Goal: Task Accomplishment & Management: Complete application form

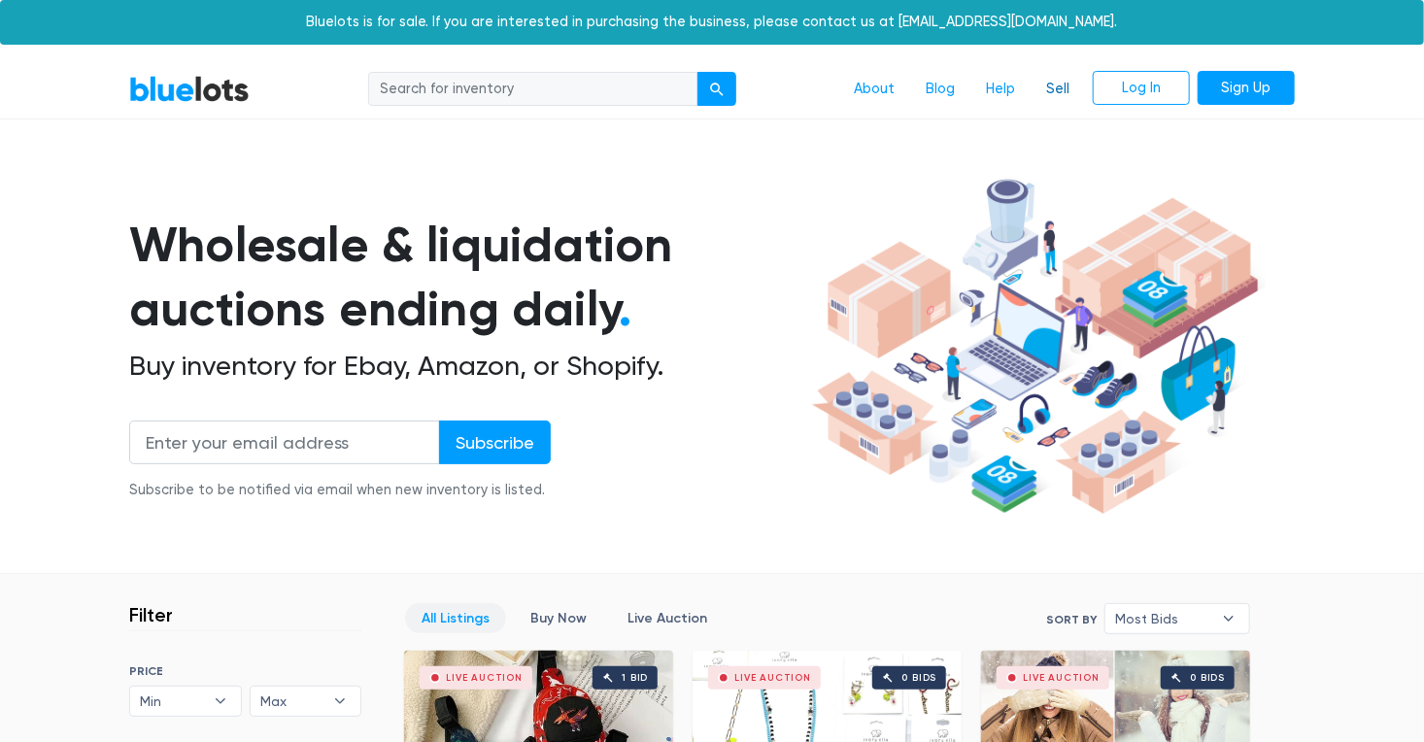
click at [1072, 84] on link "Sell" at bounding box center [1057, 89] width 54 height 37
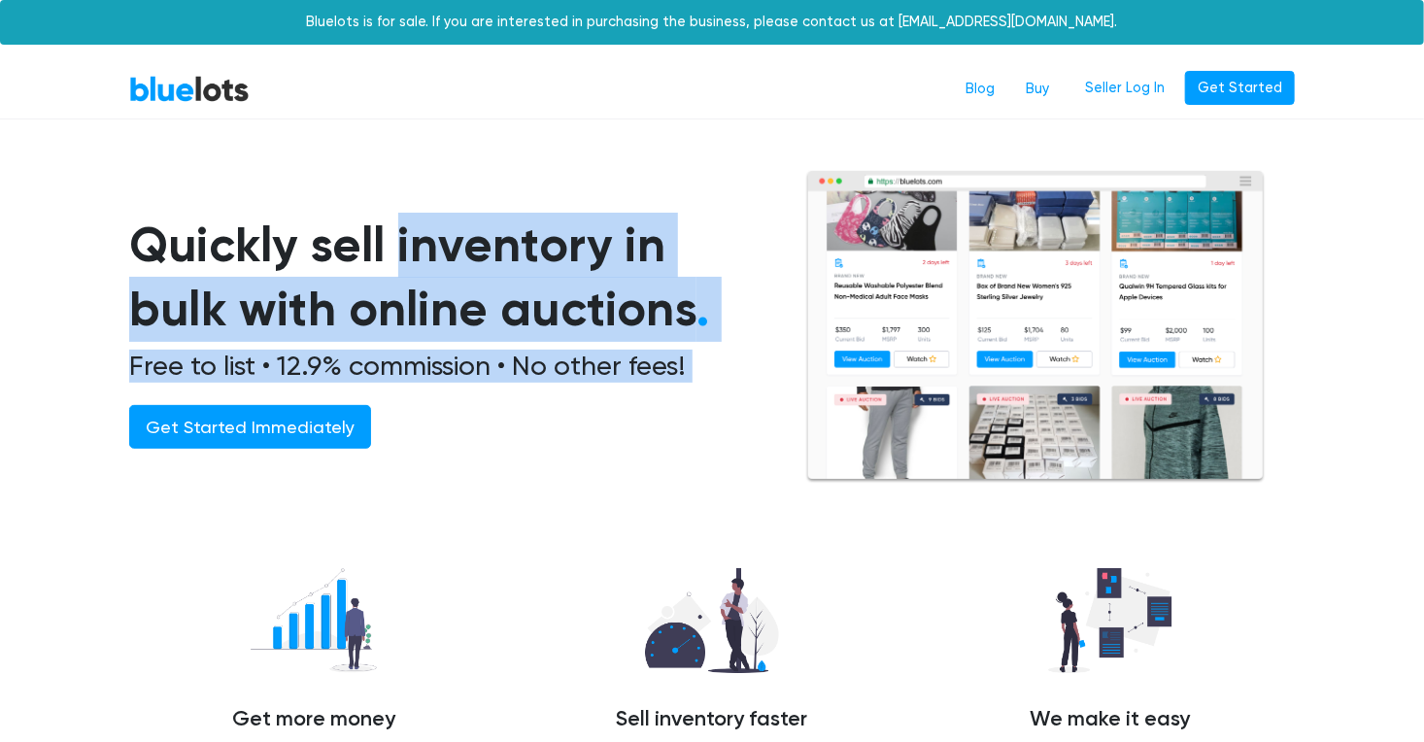
drag, startPoint x: 1423, startPoint y: 107, endPoint x: 1427, endPoint y: 155, distance: 48.7
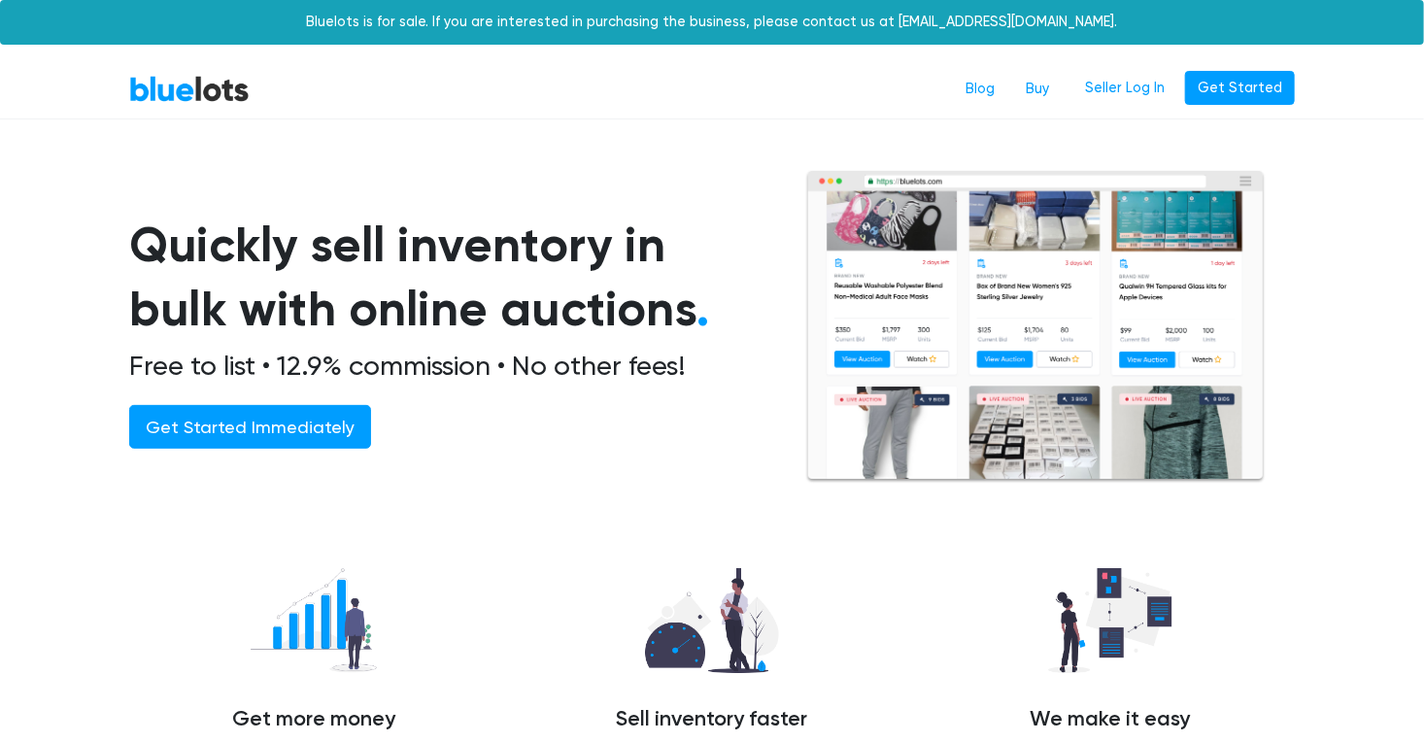
drag, startPoint x: 1427, startPoint y: 155, endPoint x: 1368, endPoint y: 205, distance: 76.5
click at [1368, 205] on section "Quickly sell inventory in bulk with online auctions . Free to list • 12.9% comm…" at bounding box center [712, 352] width 1424 height 364
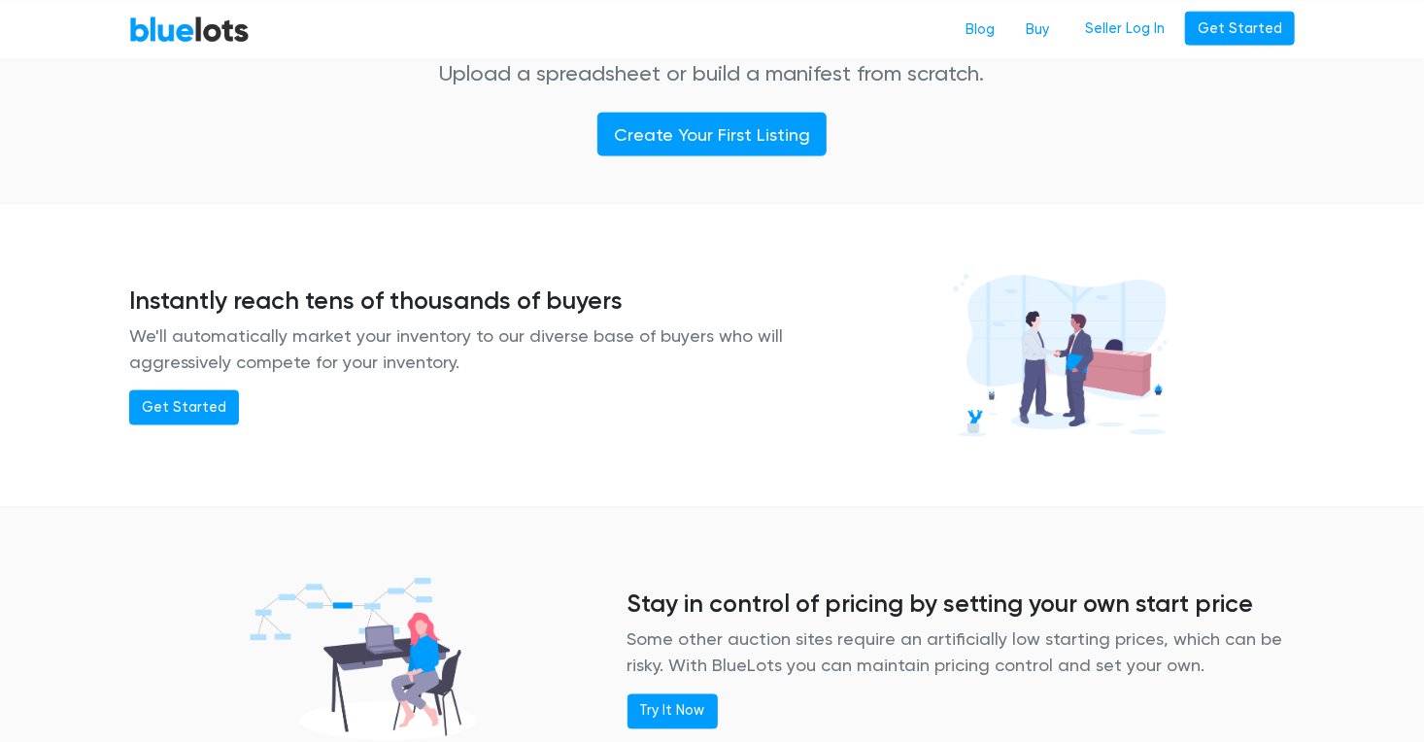
scroll to position [1225, 0]
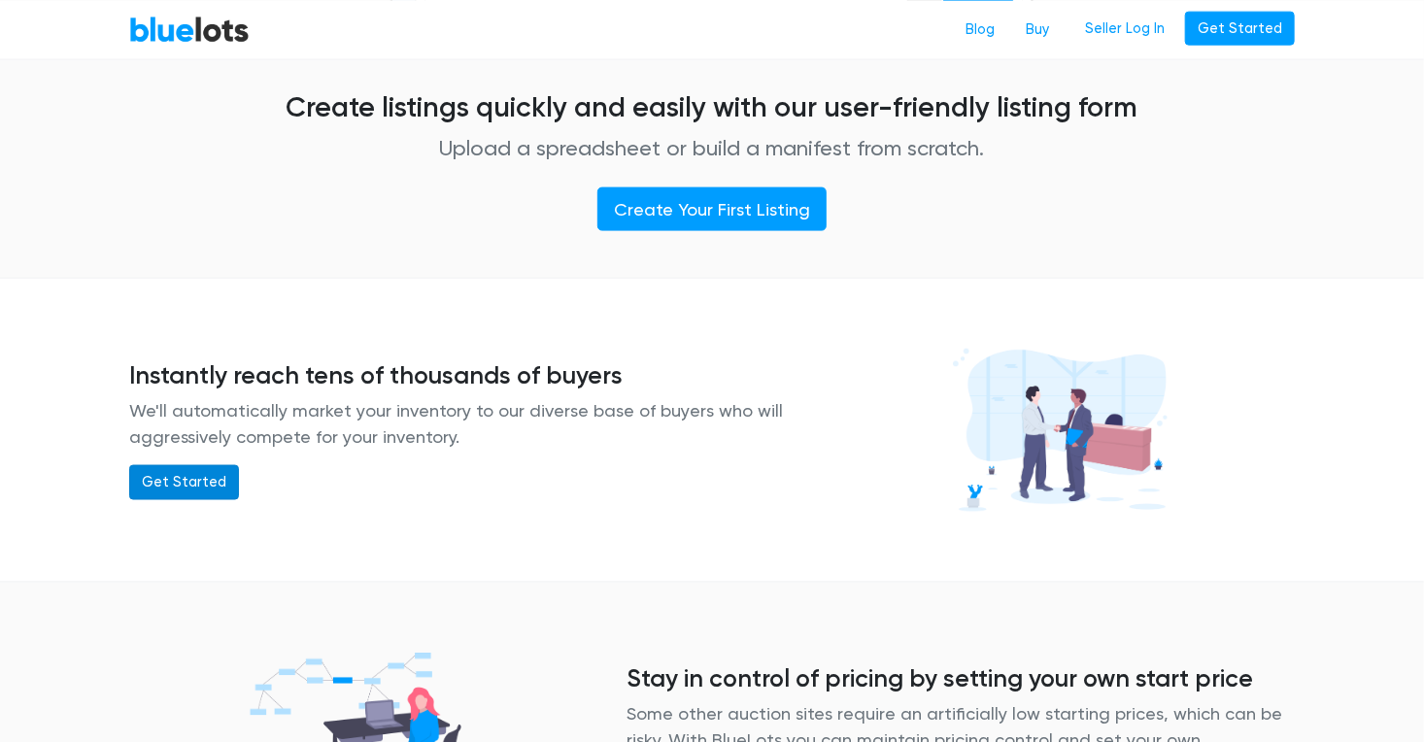
click at [175, 482] on link "Get Started" at bounding box center [184, 482] width 110 height 35
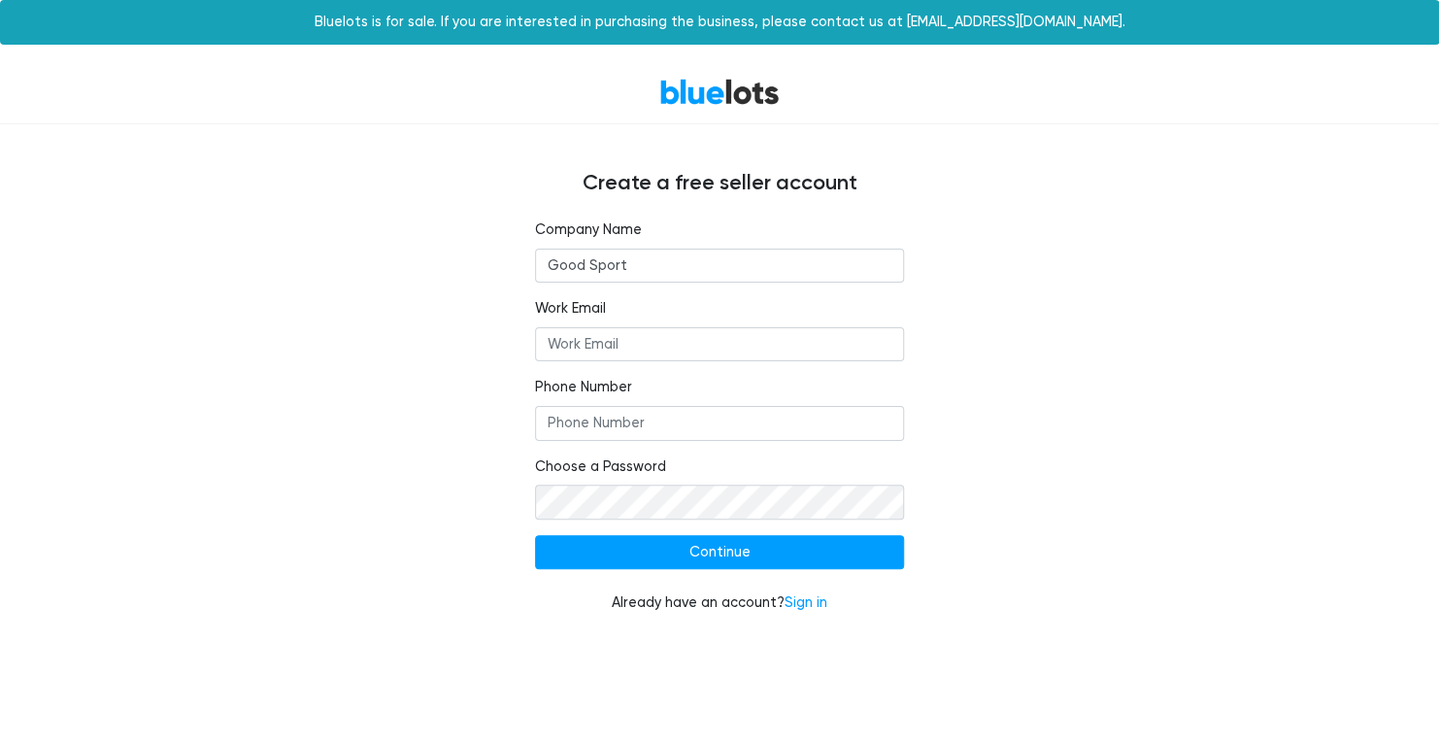
type input "Good Sport"
click at [564, 334] on input "Work Email" at bounding box center [719, 344] width 369 height 35
type input "[EMAIL_ADDRESS][DOMAIN_NAME]"
type input "4129699546"
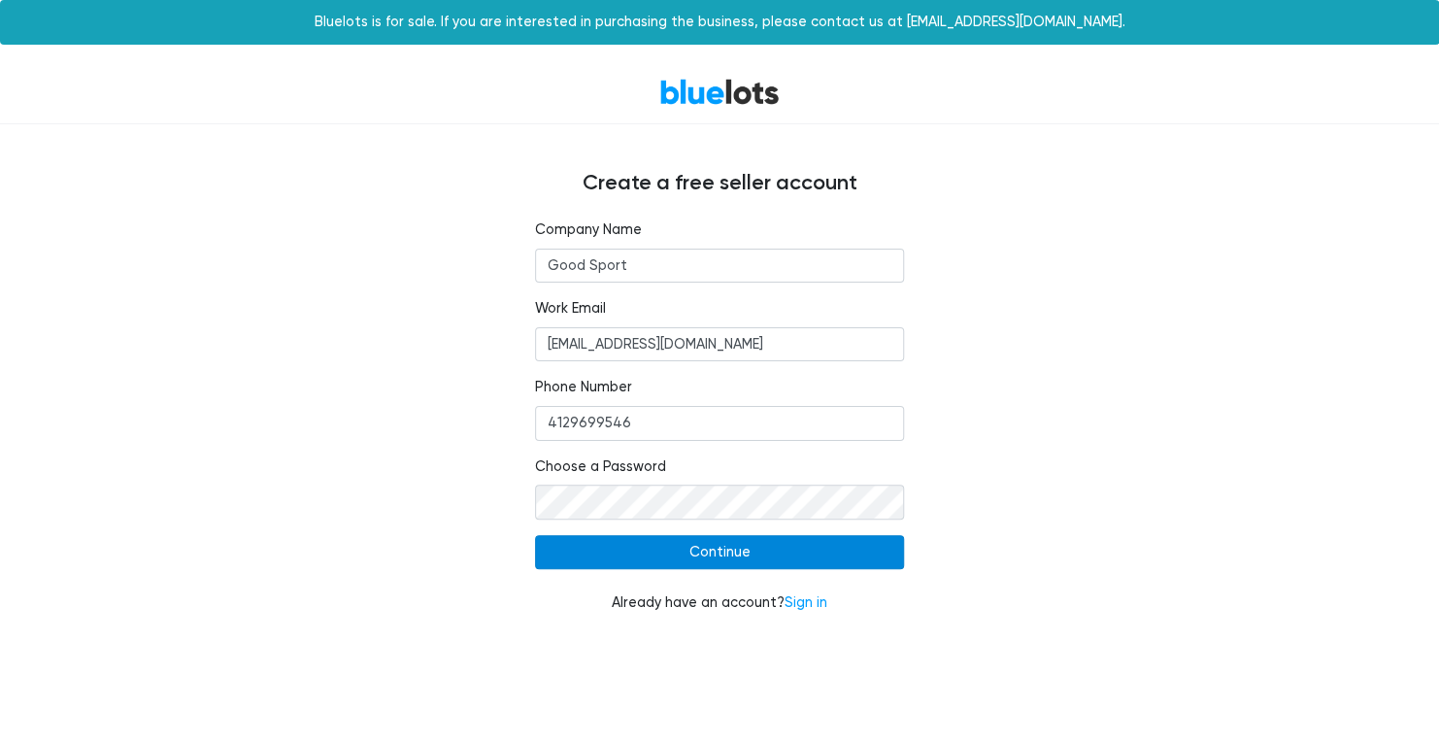
click at [728, 552] on input "Continue" at bounding box center [719, 552] width 369 height 35
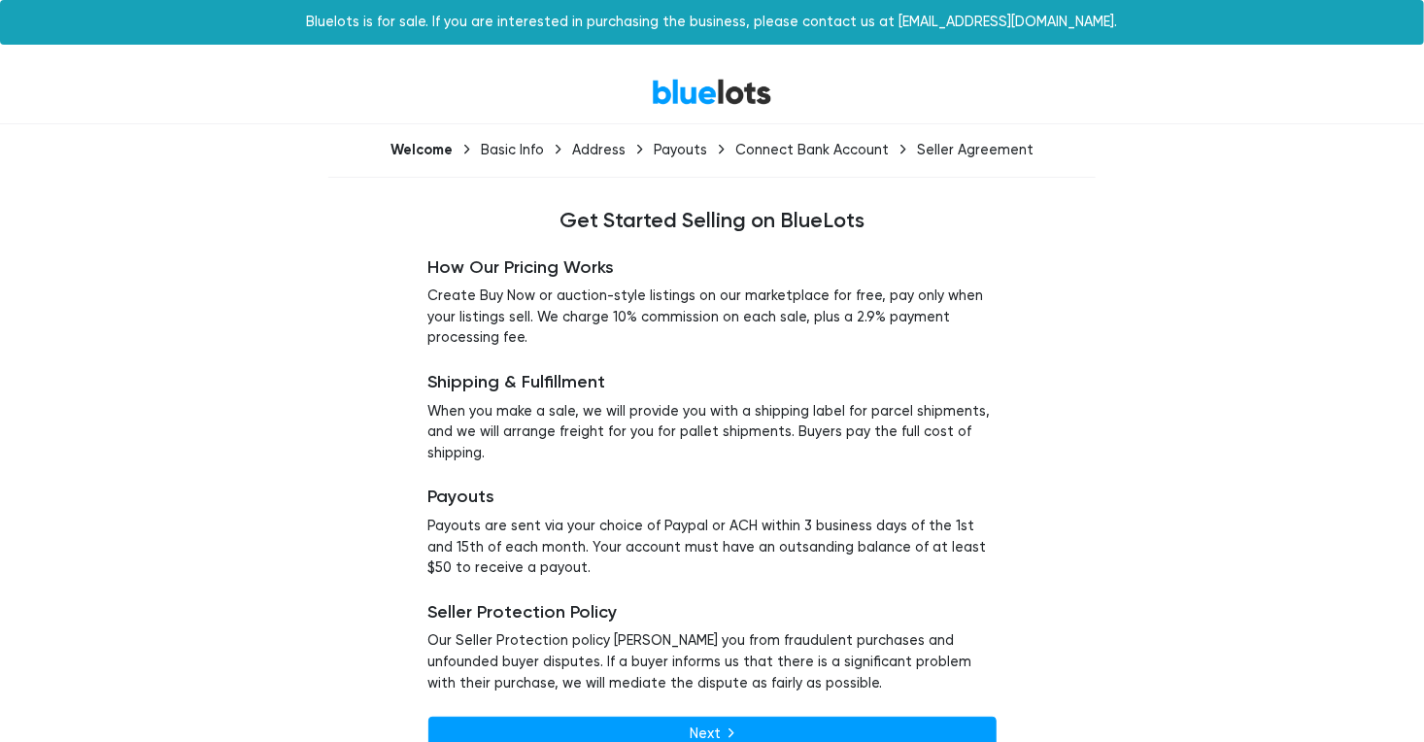
scroll to position [32, 0]
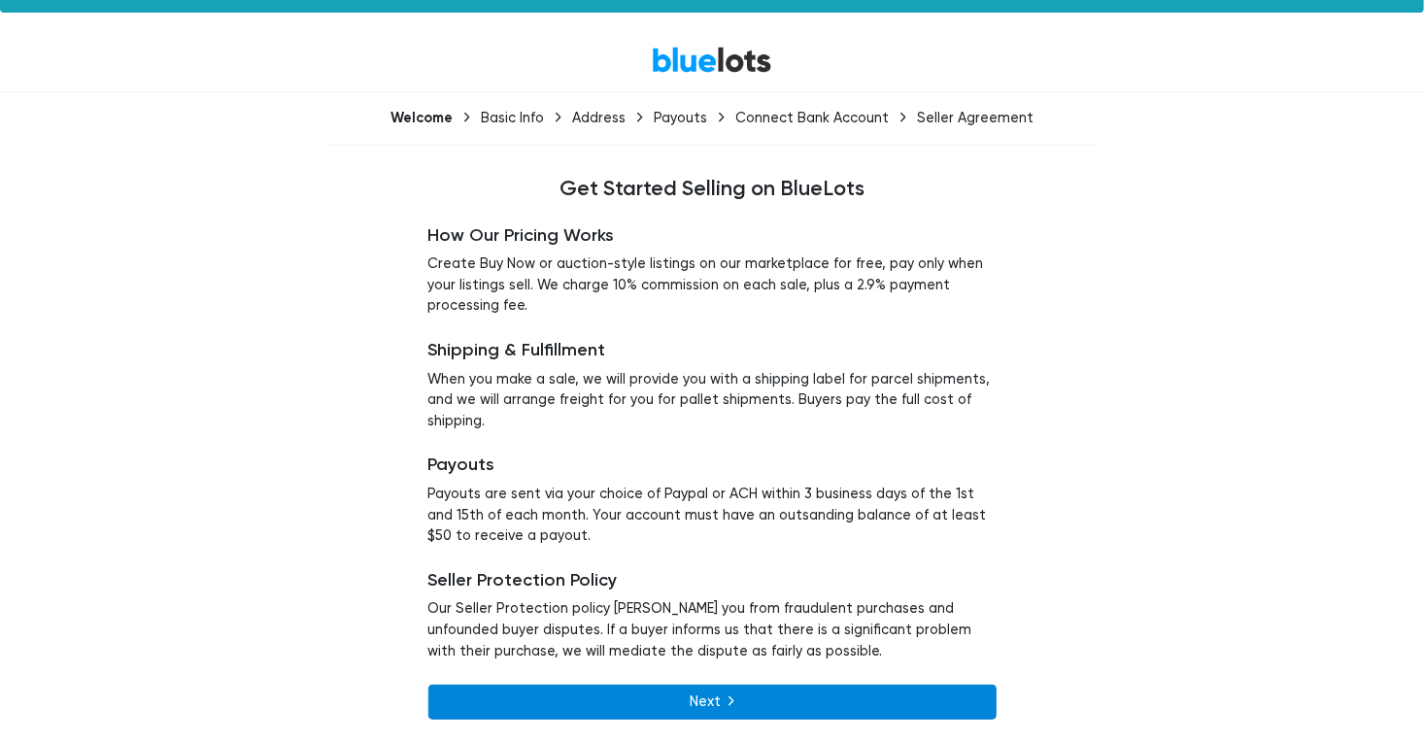
click at [755, 686] on link "Next" at bounding box center [712, 702] width 568 height 35
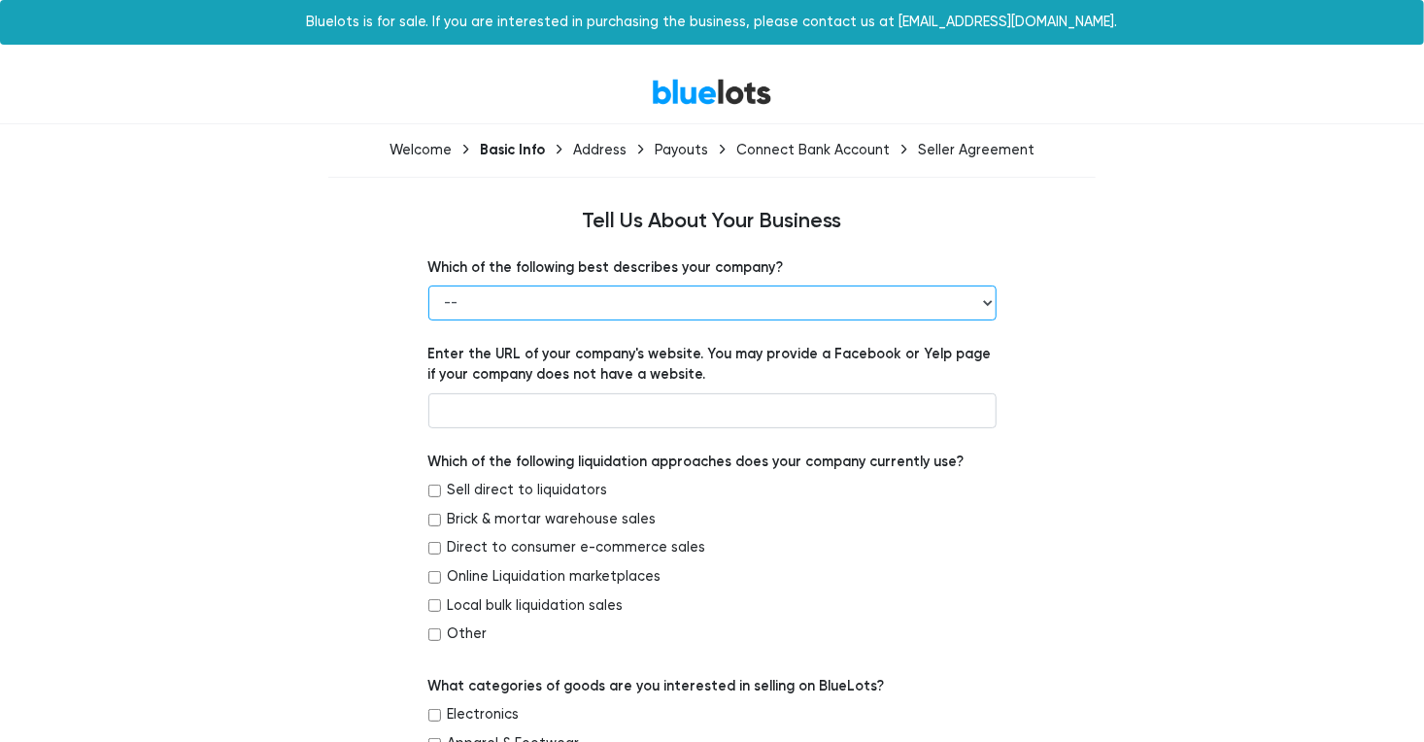
click at [984, 301] on select "-- Retailer Wholesaler Brand or Manufacturer Liquidator 3PL Other" at bounding box center [712, 303] width 568 height 35
